Goal: Task Accomplishment & Management: Manage account settings

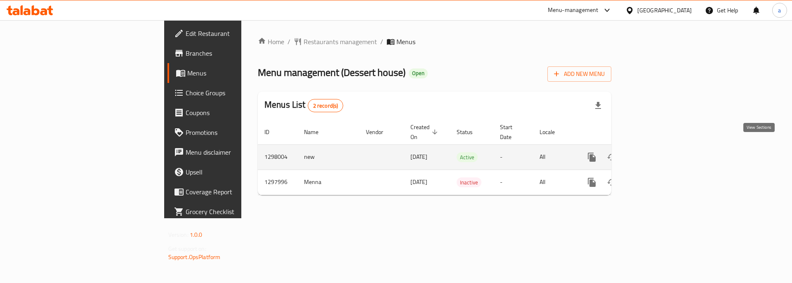
click at [656, 152] on icon "enhanced table" at bounding box center [651, 157] width 10 height 10
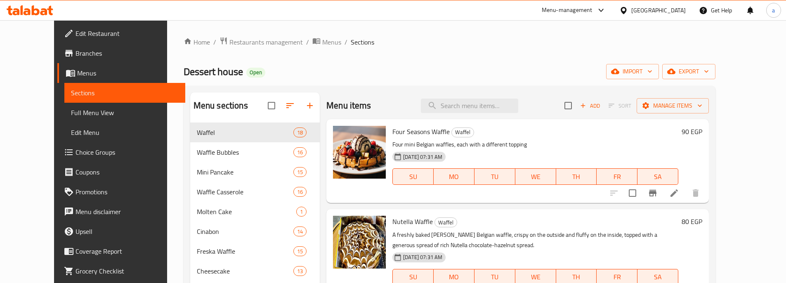
click at [78, 154] on span "Choice Groups" at bounding box center [126, 152] width 103 height 10
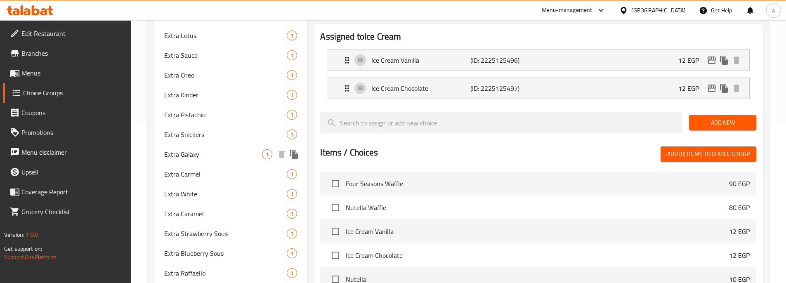
scroll to position [139, 0]
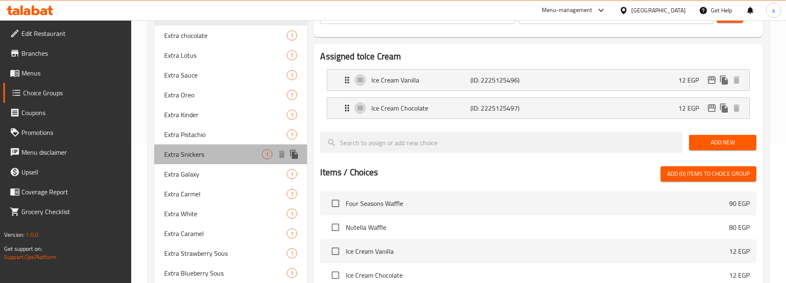
click at [215, 155] on span "Extra Snickers" at bounding box center [213, 154] width 98 height 10
type input "Extra Snickers"
type input "اضافه اسنيكرز"
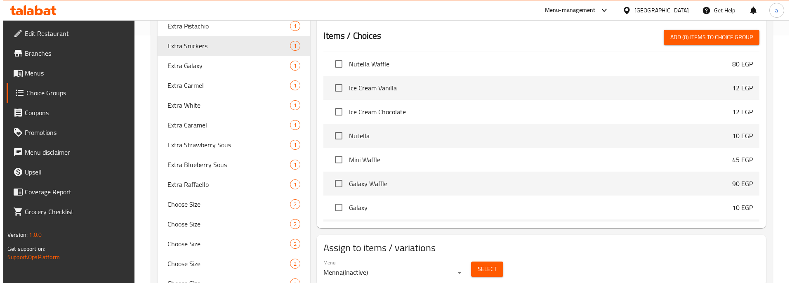
scroll to position [41, 0]
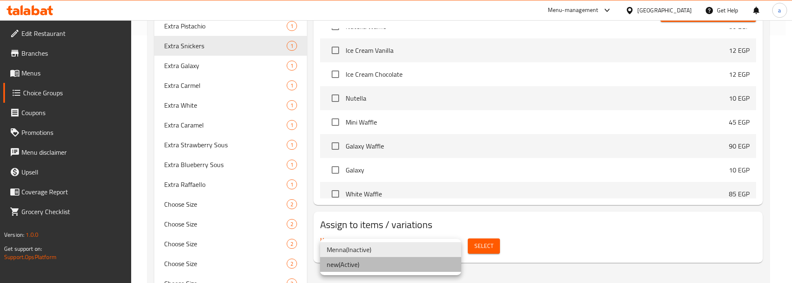
click at [405, 264] on li "new ( Active )" at bounding box center [390, 264] width 141 height 15
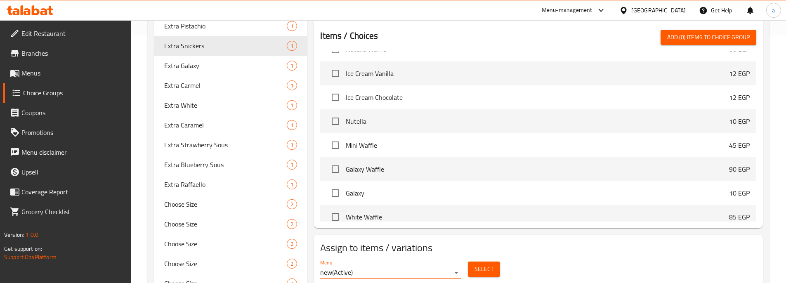
click at [478, 264] on span "Select" at bounding box center [483, 269] width 19 height 10
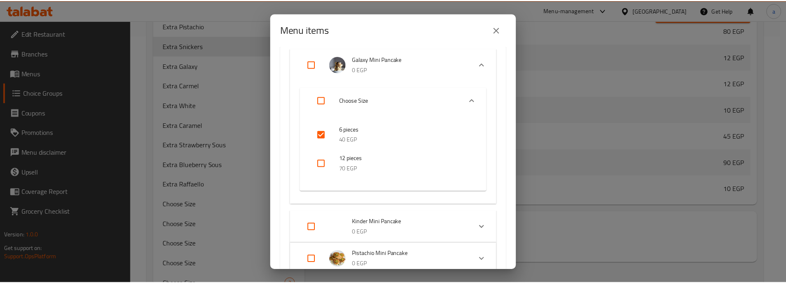
scroll to position [1649, 0]
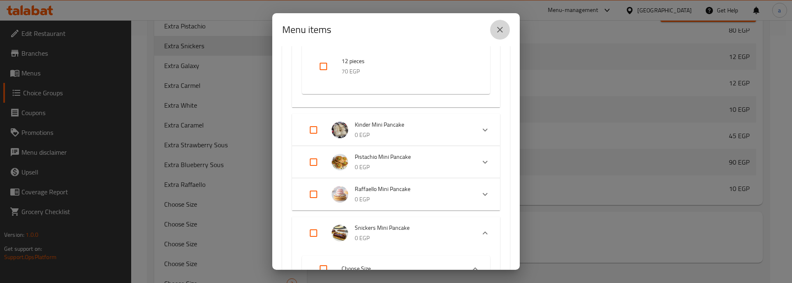
click at [500, 30] on icon "close" at bounding box center [500, 30] width 6 height 6
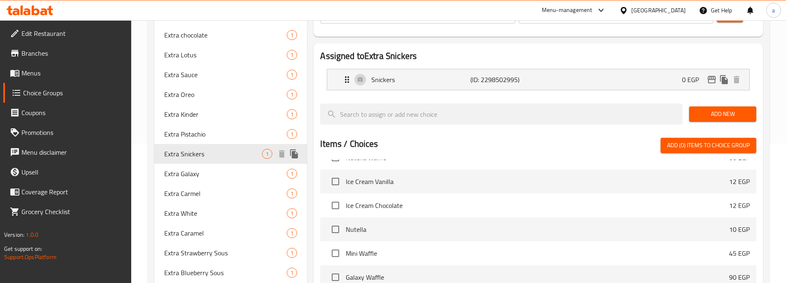
scroll to position [0, 0]
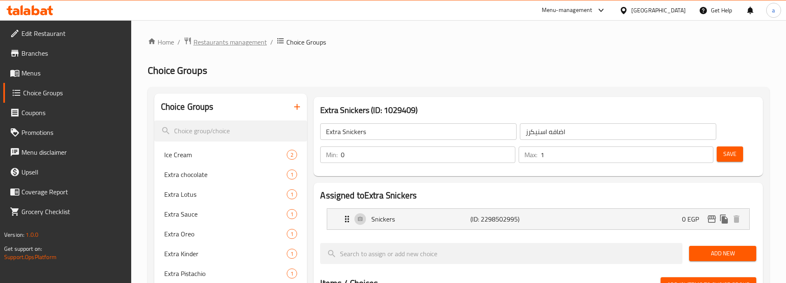
click at [223, 45] on span "Restaurants management" at bounding box center [229, 42] width 73 height 10
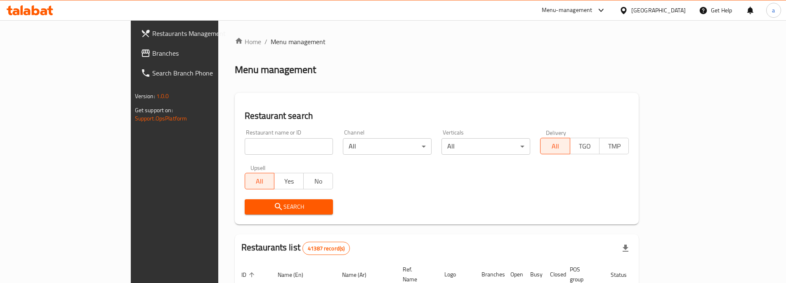
click at [152, 57] on span "Branches" at bounding box center [203, 53] width 103 height 10
